Goal: Task Accomplishment & Management: Manage account settings

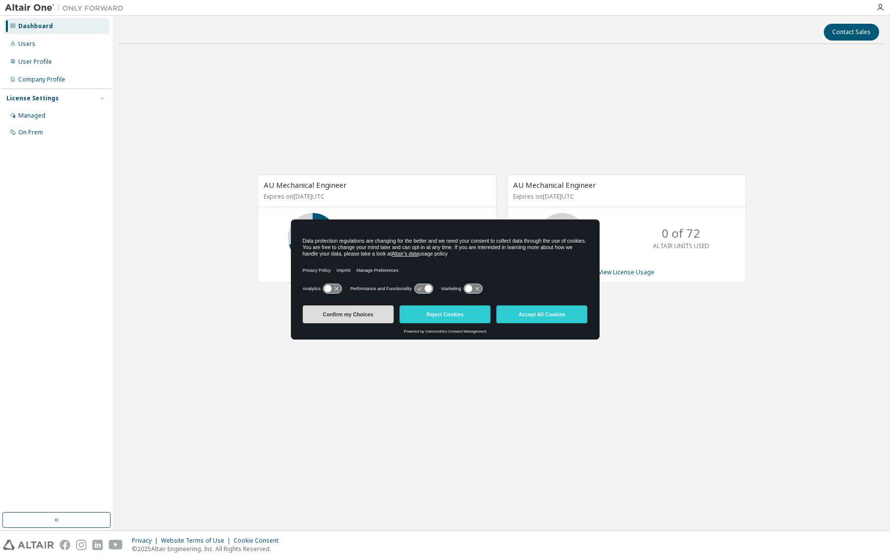
click at [343, 314] on button "Confirm my Choices" at bounding box center [348, 314] width 91 height 18
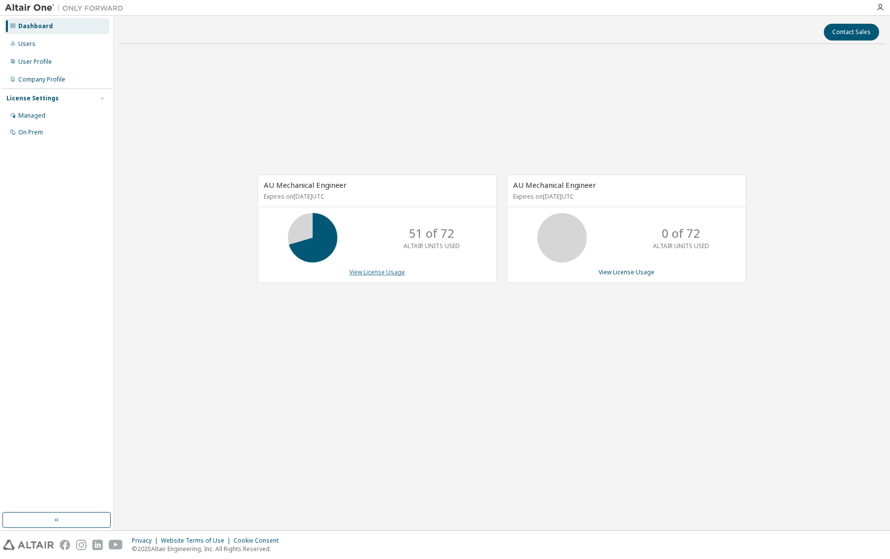
click at [396, 274] on link "View License Usage" at bounding box center [377, 272] width 56 height 8
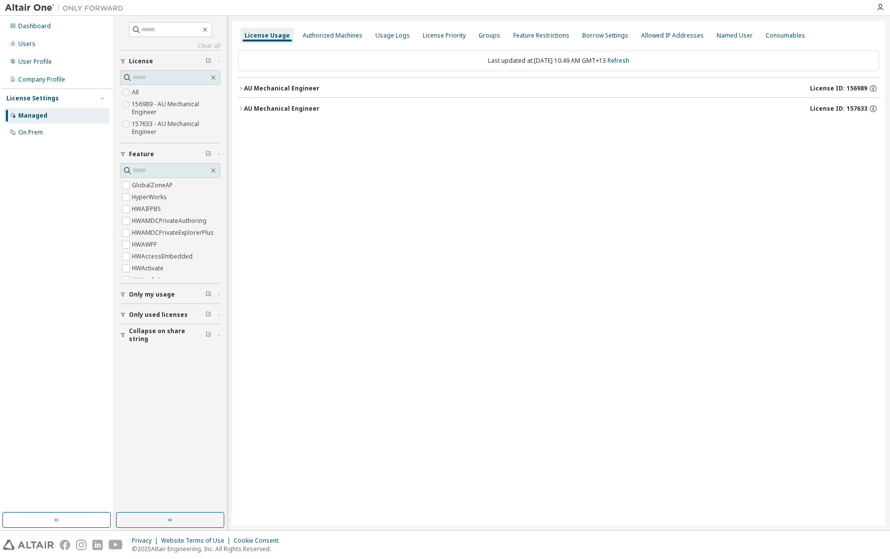
click at [243, 89] on icon "button" at bounding box center [241, 88] width 6 height 6
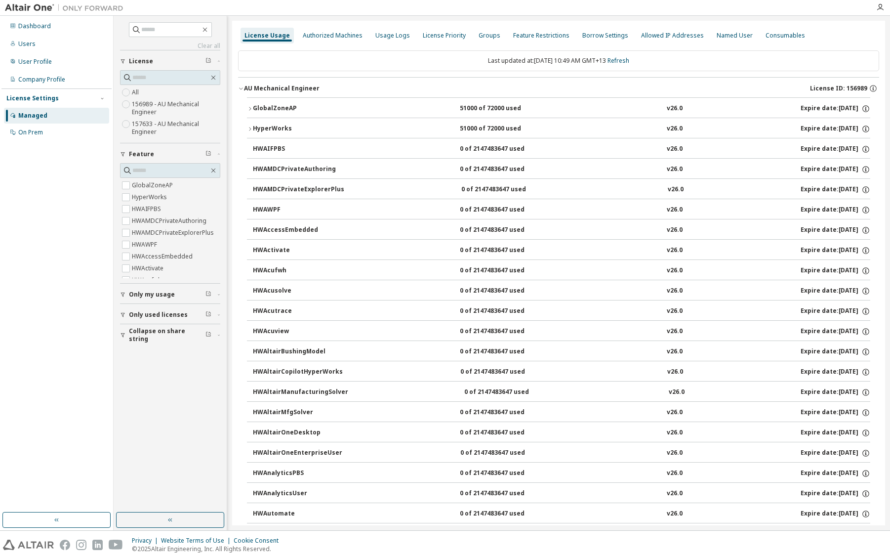
click at [256, 128] on div "HyperWorks" at bounding box center [297, 129] width 89 height 9
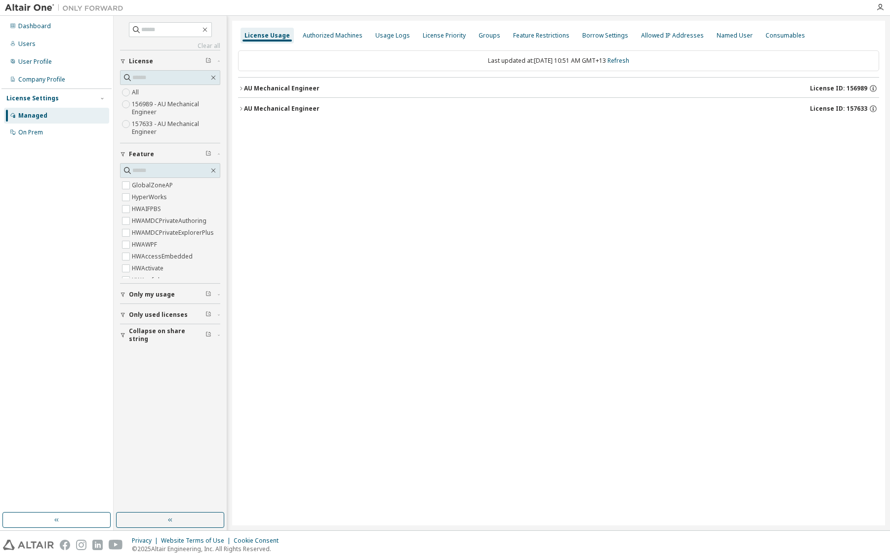
click at [243, 111] on button "AU Mechanical Engineer License ID: 157633" at bounding box center [558, 109] width 641 height 22
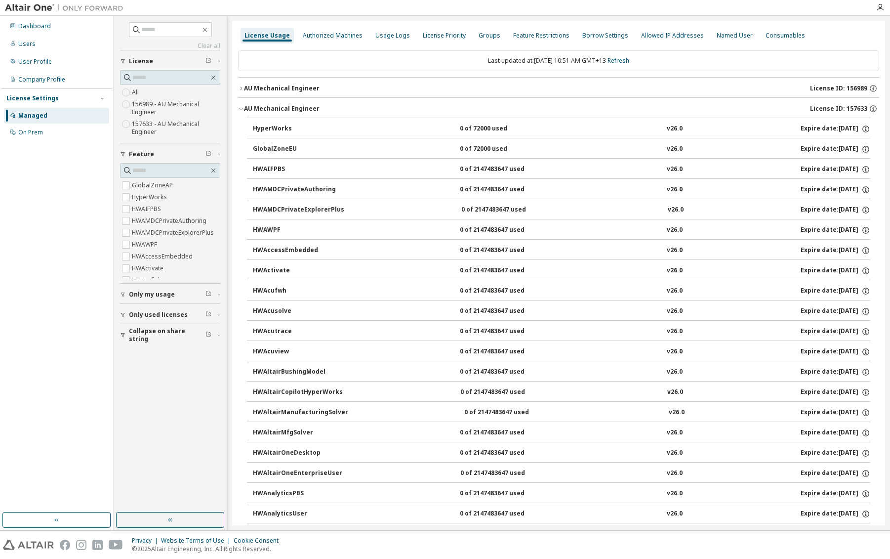
click at [243, 111] on button "AU Mechanical Engineer License ID: 157633" at bounding box center [558, 109] width 641 height 22
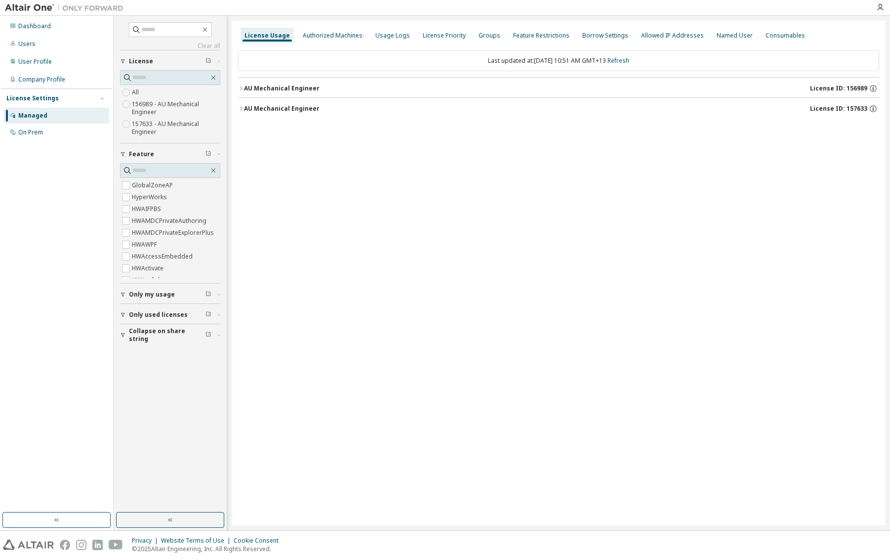
click at [240, 88] on icon "button" at bounding box center [241, 88] width 6 height 6
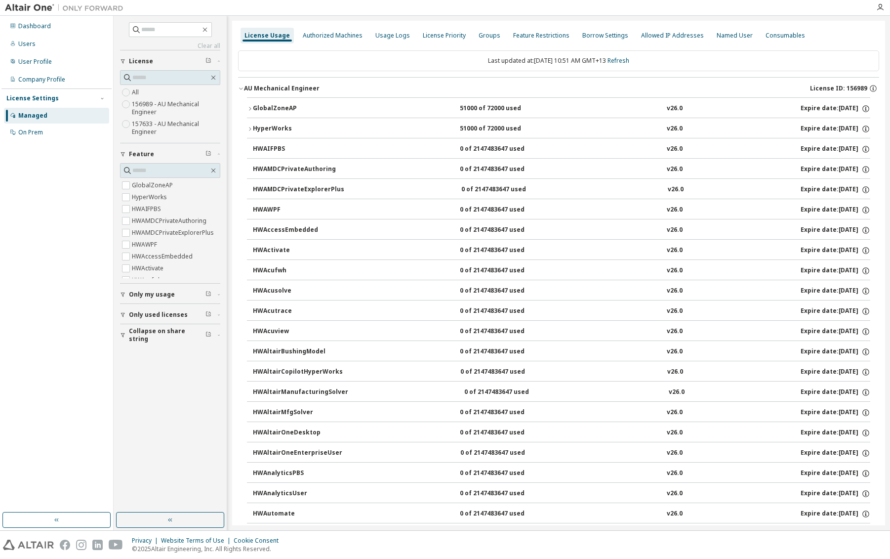
click at [250, 109] on icon "button" at bounding box center [250, 108] width 2 height 3
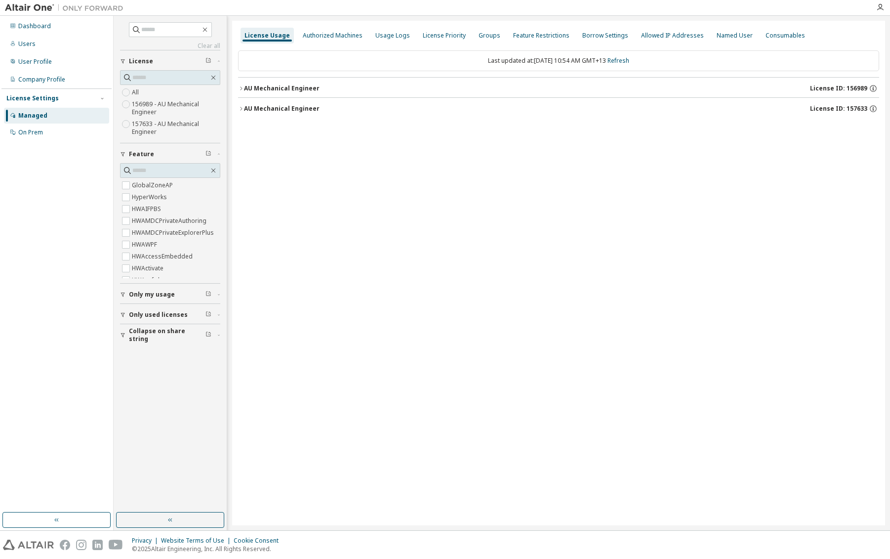
click at [243, 87] on icon "button" at bounding box center [241, 88] width 6 height 6
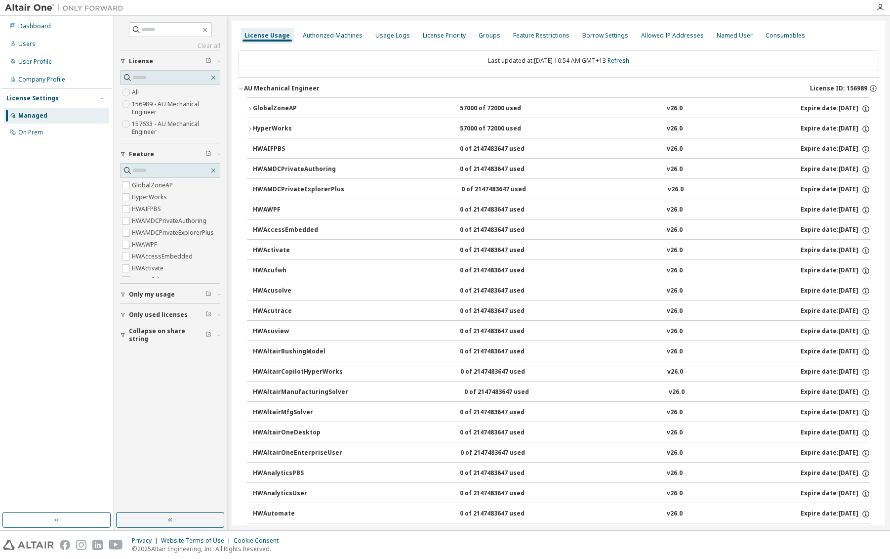
click at [251, 126] on icon "button" at bounding box center [250, 129] width 6 height 6
